Goal: Transaction & Acquisition: Purchase product/service

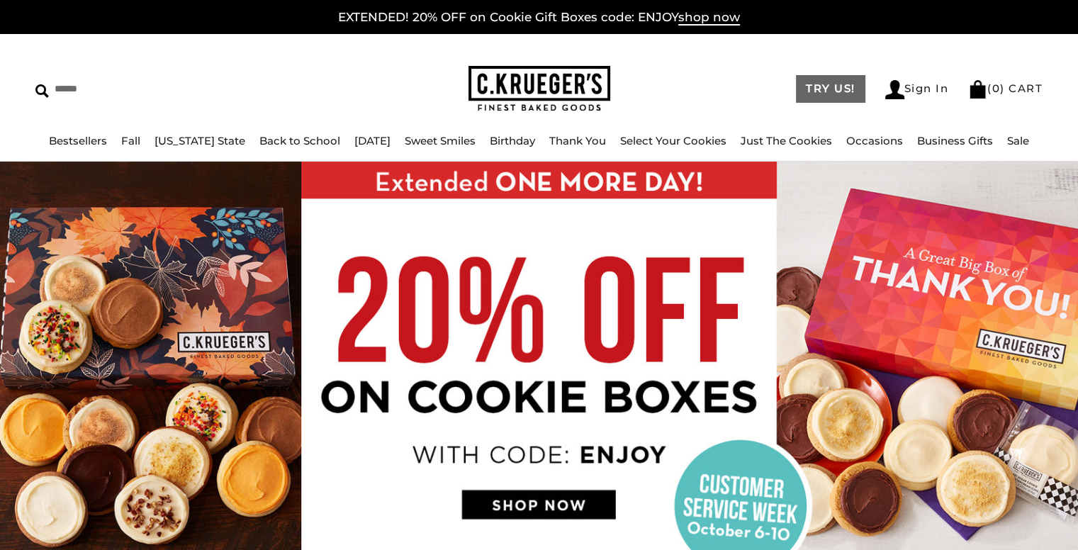
click at [832, 90] on link "TRY US!" at bounding box center [830, 89] width 69 height 28
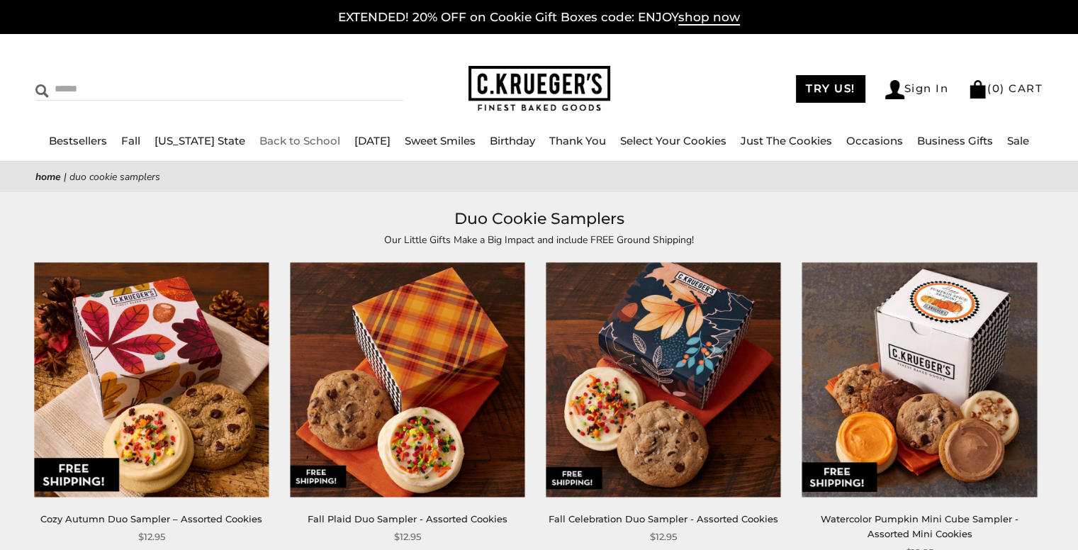
click at [91, 89] on input "Search" at bounding box center [154, 89] width 239 height 22
type input "****"
click at [379, 84] on input "******" at bounding box center [384, 87] width 38 height 19
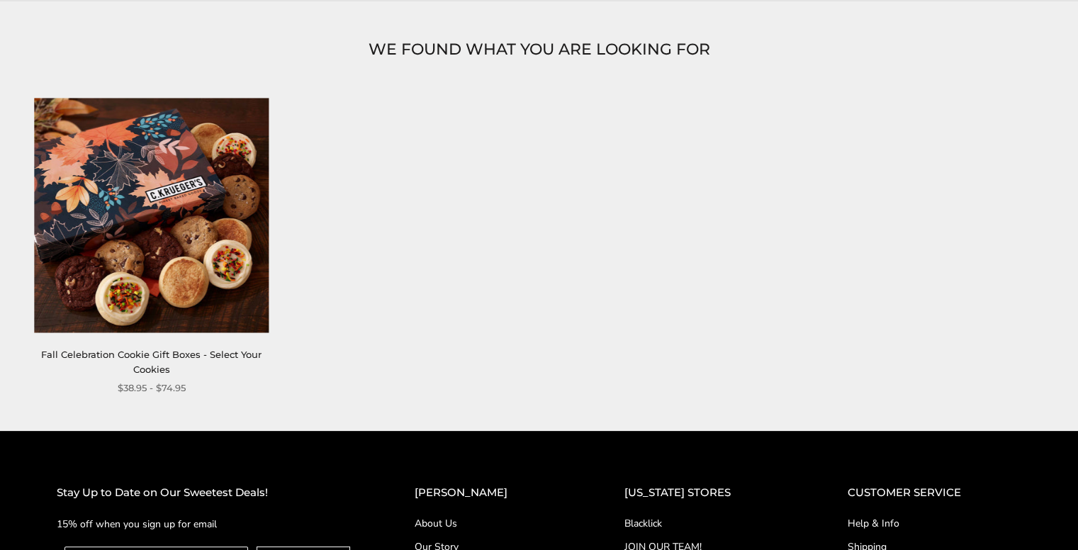
scroll to position [213, 0]
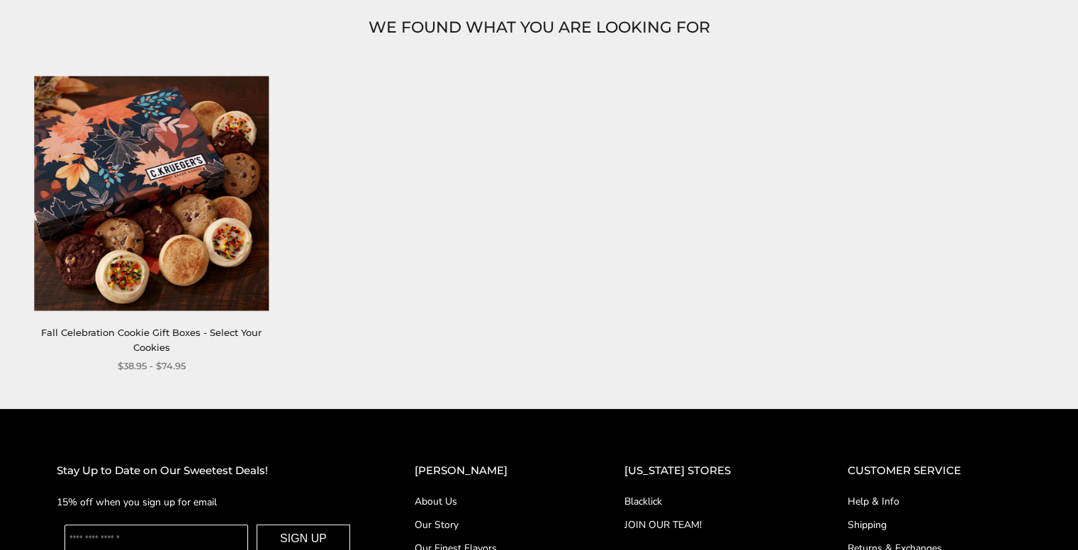
click at [132, 218] on img at bounding box center [151, 193] width 235 height 235
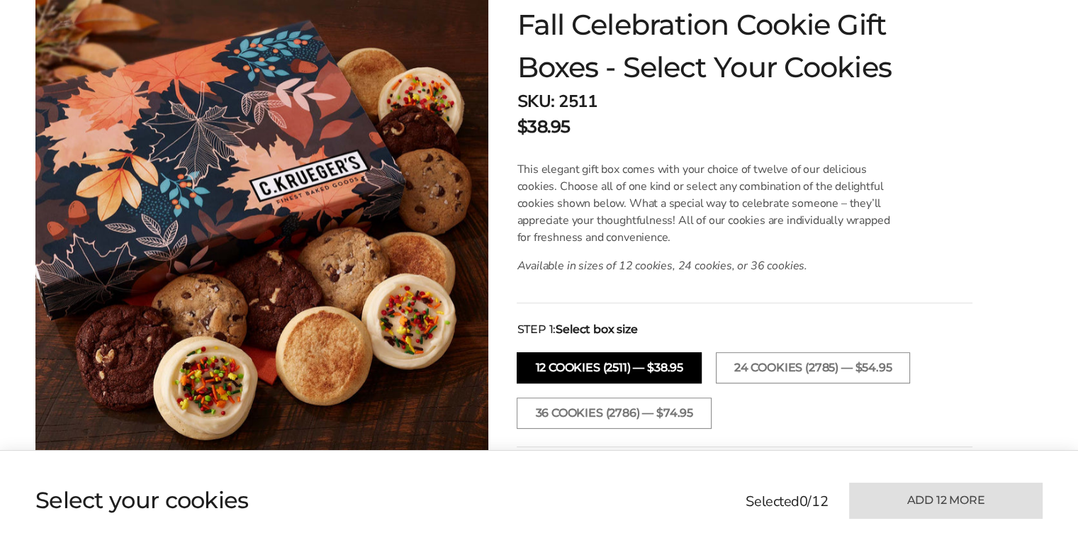
scroll to position [284, 0]
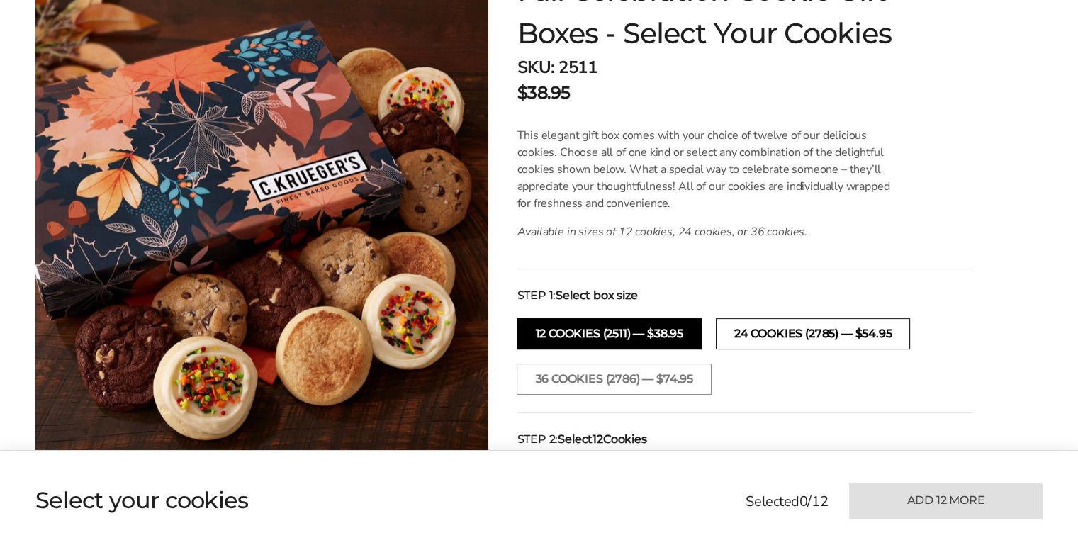
drag, startPoint x: 798, startPoint y: 333, endPoint x: 805, endPoint y: 321, distance: 13.4
click at [799, 333] on button "24 COOKIES (2785) — $54.95" at bounding box center [813, 333] width 194 height 31
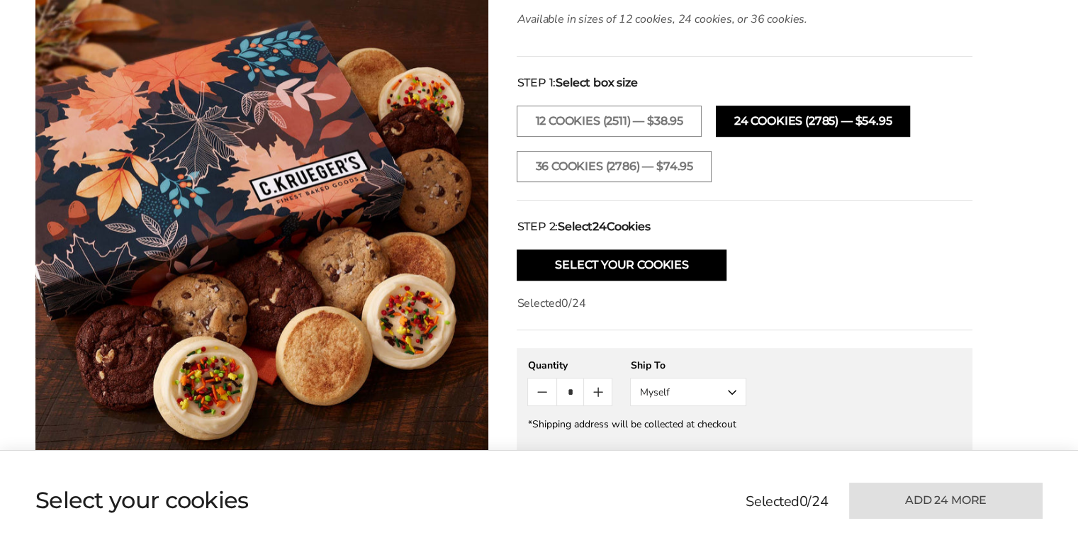
scroll to position [567, 0]
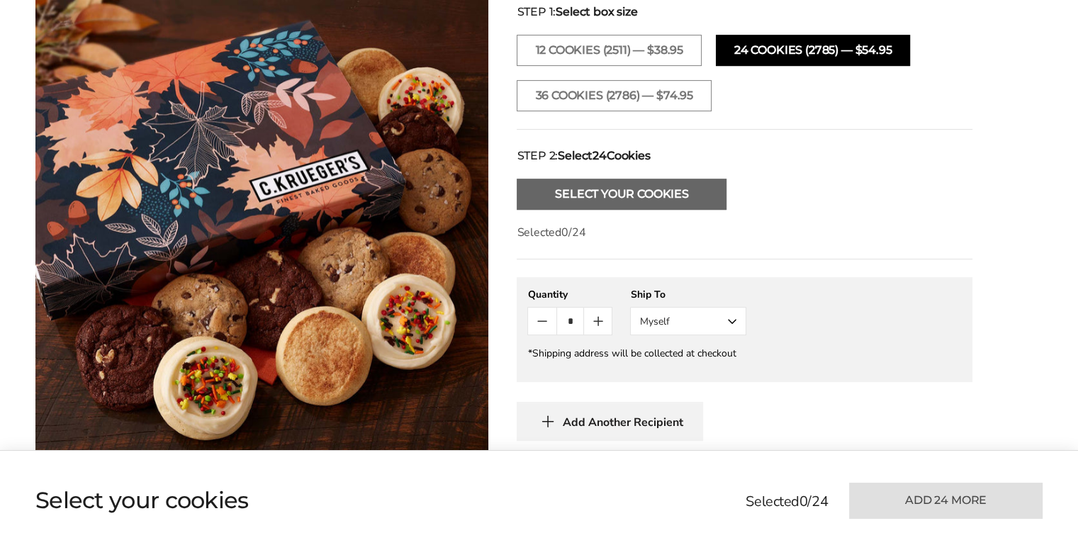
click at [622, 196] on button "Select Your Cookies" at bounding box center [622, 194] width 210 height 31
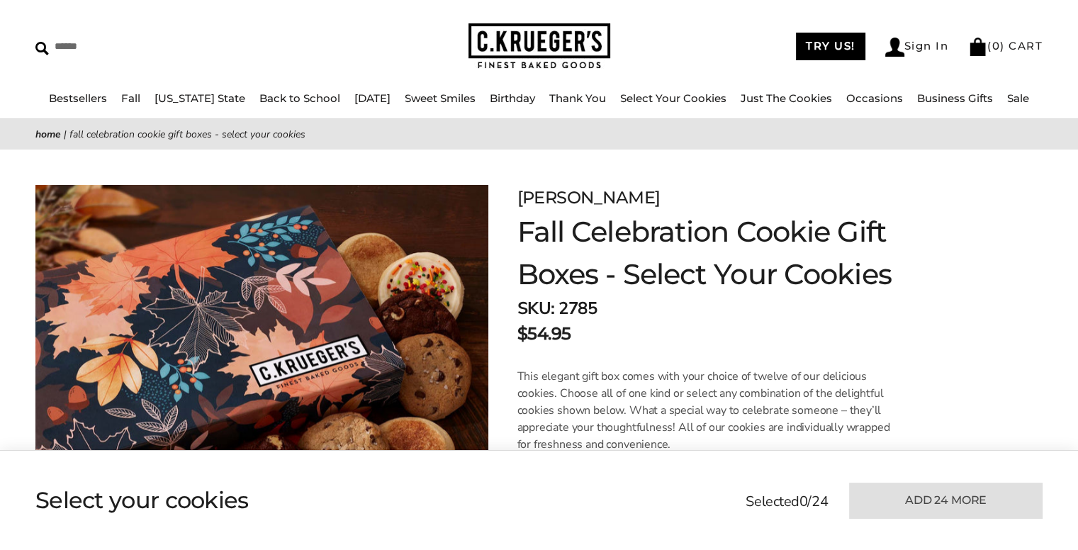
scroll to position [0, 0]
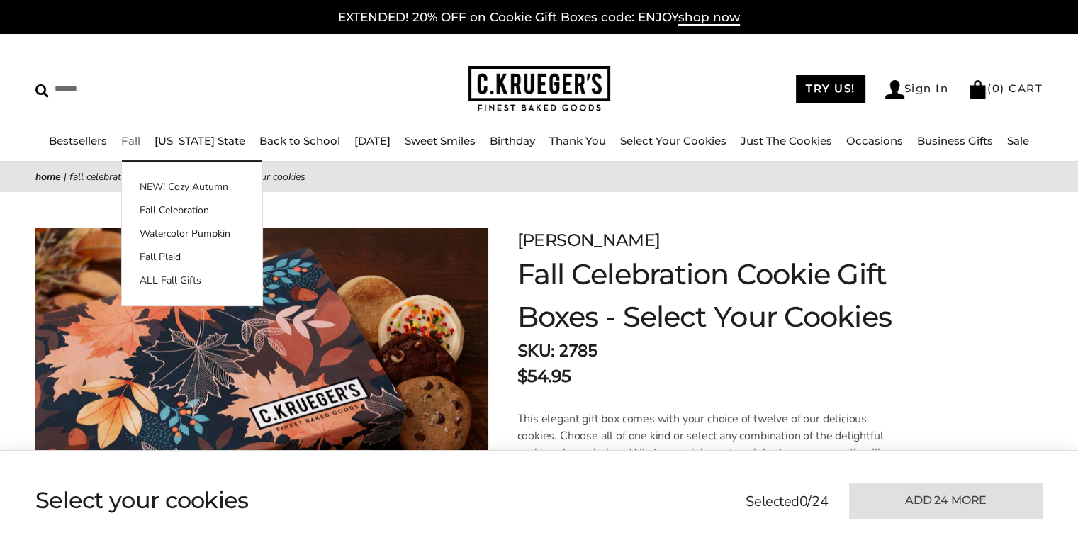
click at [136, 140] on link "Fall" at bounding box center [130, 140] width 19 height 13
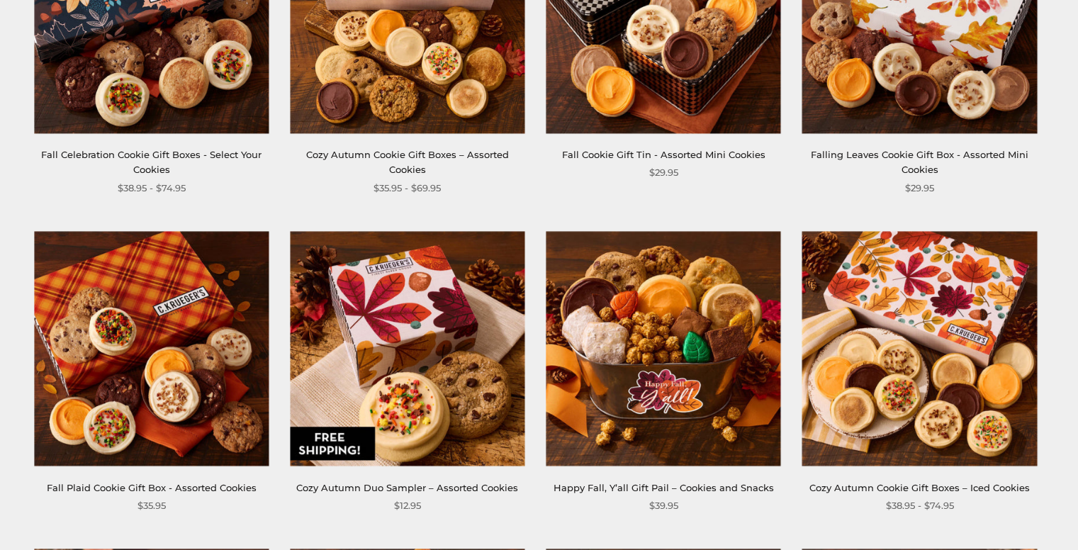
scroll to position [496, 0]
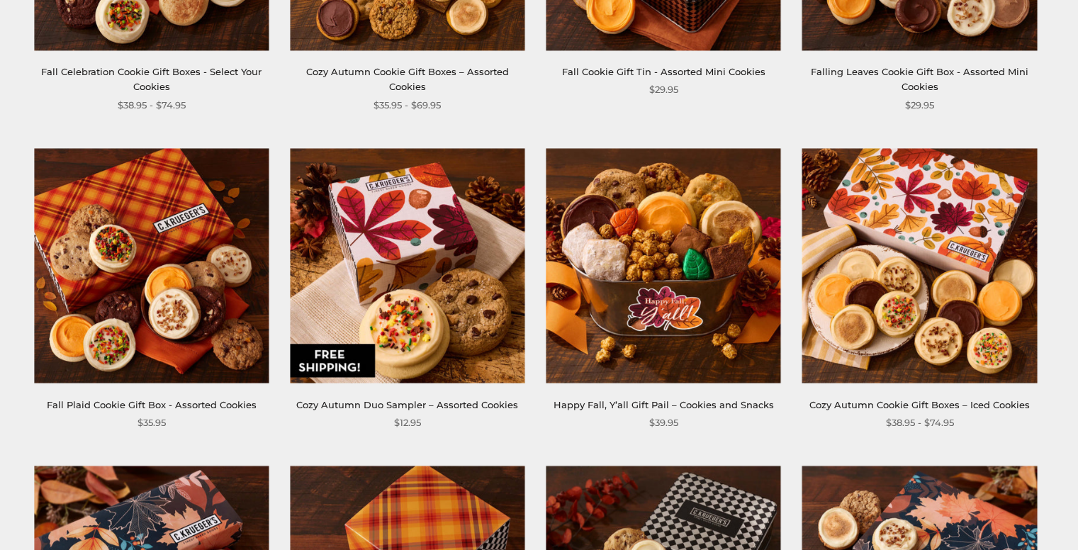
click at [406, 281] on img at bounding box center [407, 265] width 235 height 235
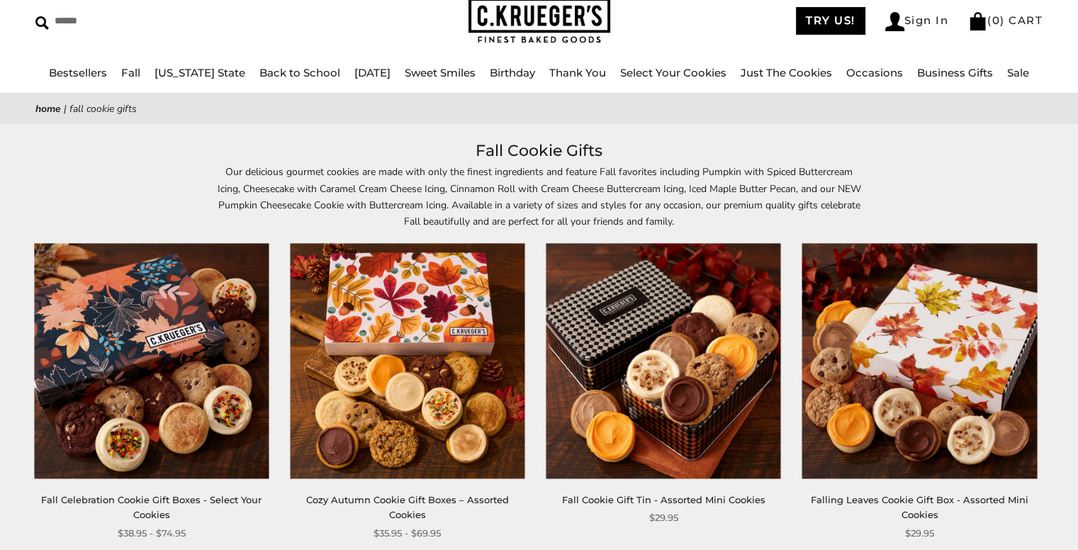
scroll to position [213, 0]
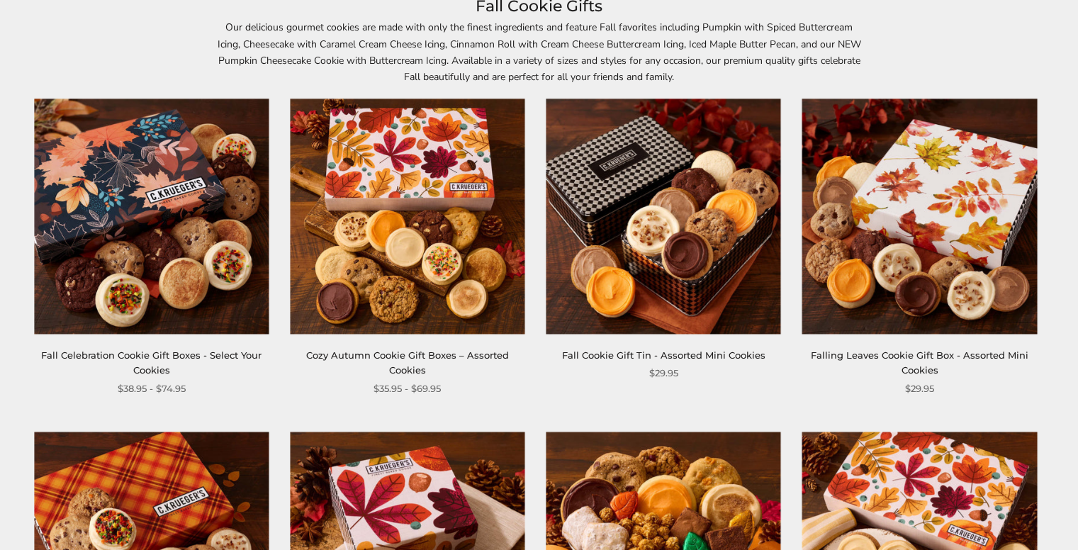
click at [440, 264] on img at bounding box center [407, 216] width 235 height 235
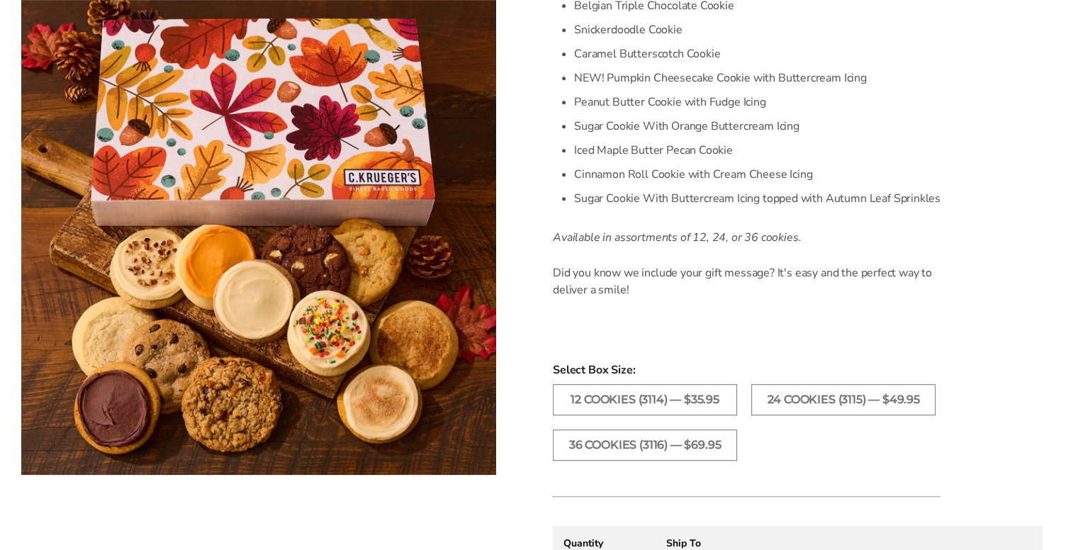
scroll to position [709, 0]
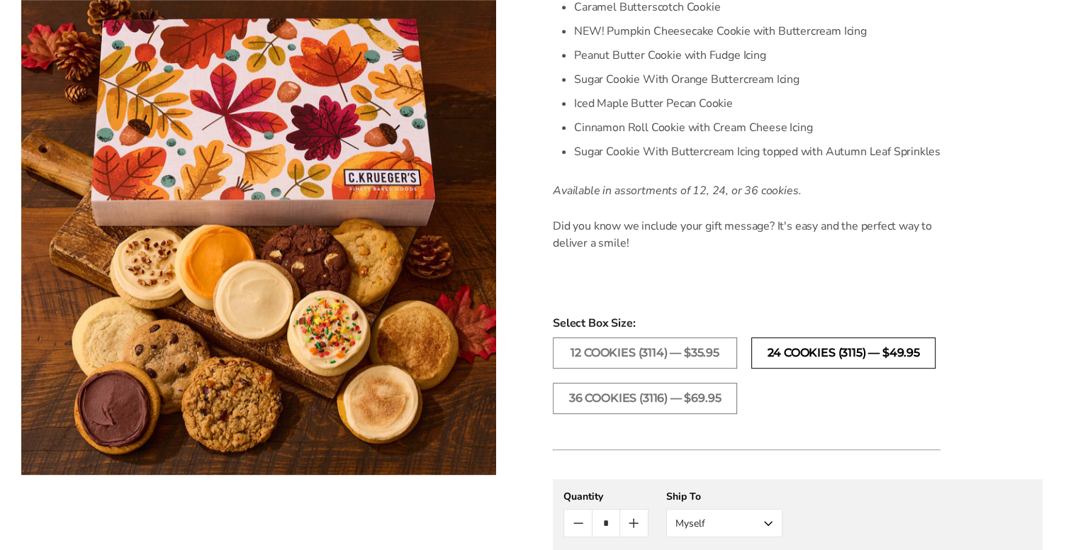
click at [856, 354] on label "24 COOKIES (3115) — $49.95" at bounding box center [843, 352] width 184 height 31
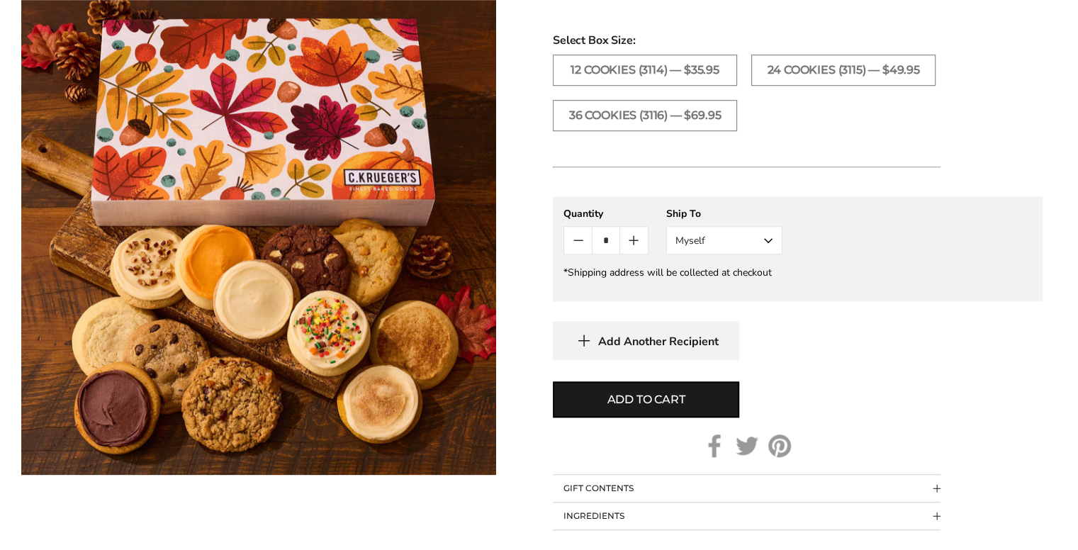
scroll to position [993, 0]
click at [769, 238] on button "Myself" at bounding box center [724, 239] width 116 height 28
click at [698, 286] on button "Other Recipient" at bounding box center [724, 292] width 115 height 26
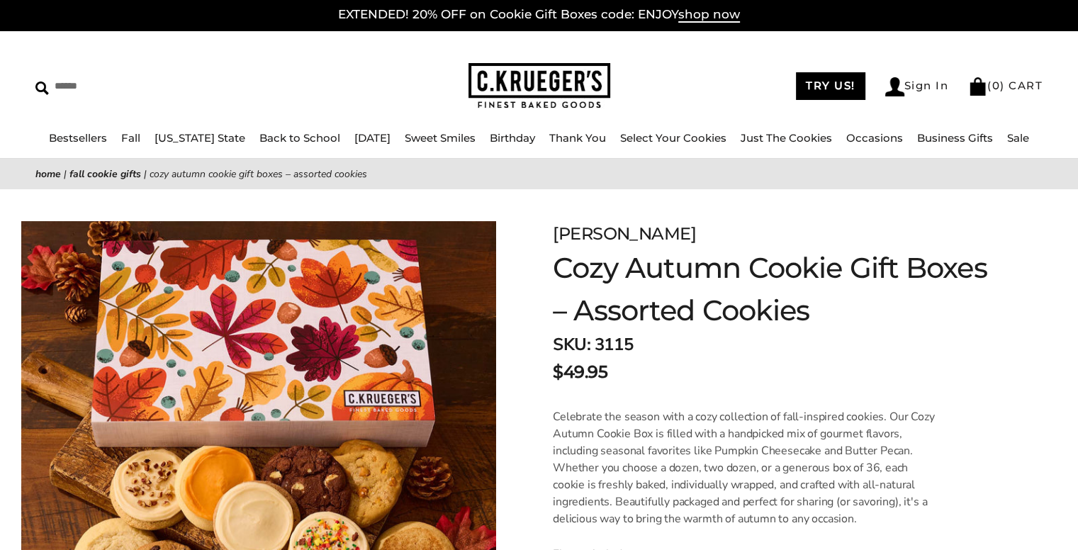
scroll to position [0, 0]
